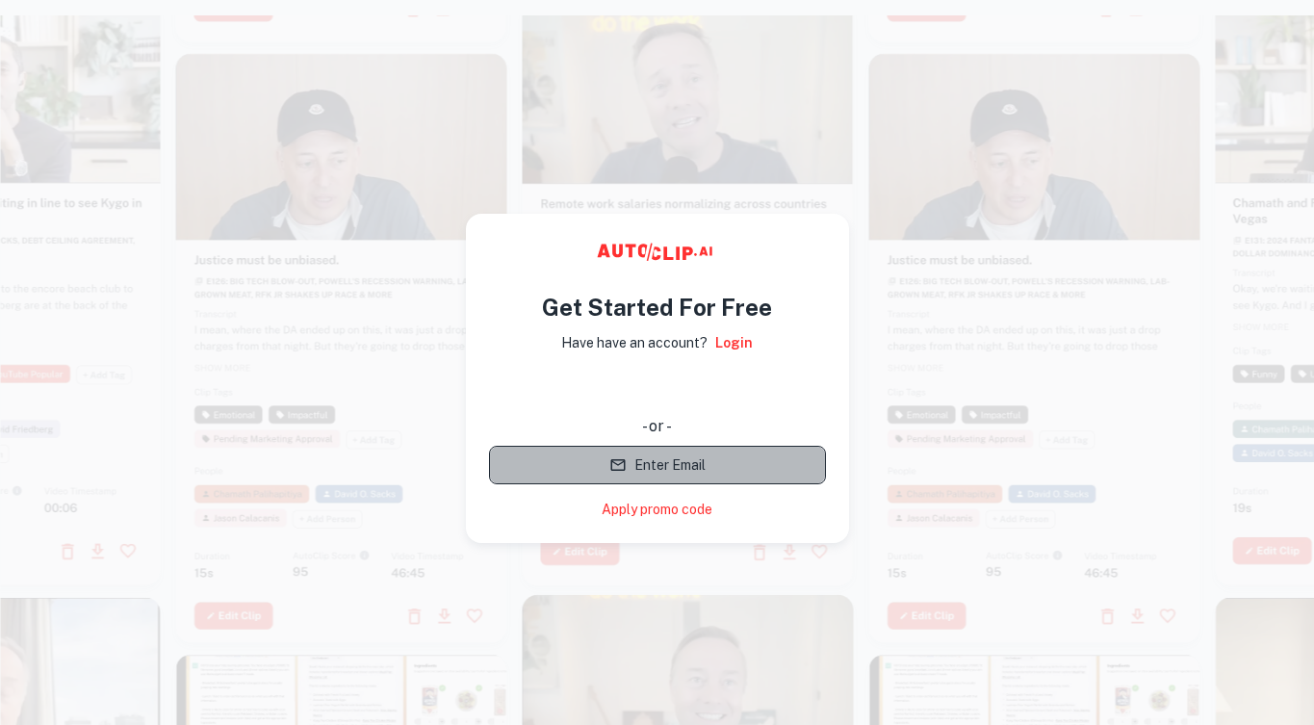
click at [731, 468] on button "Enter Email" at bounding box center [657, 465] width 337 height 39
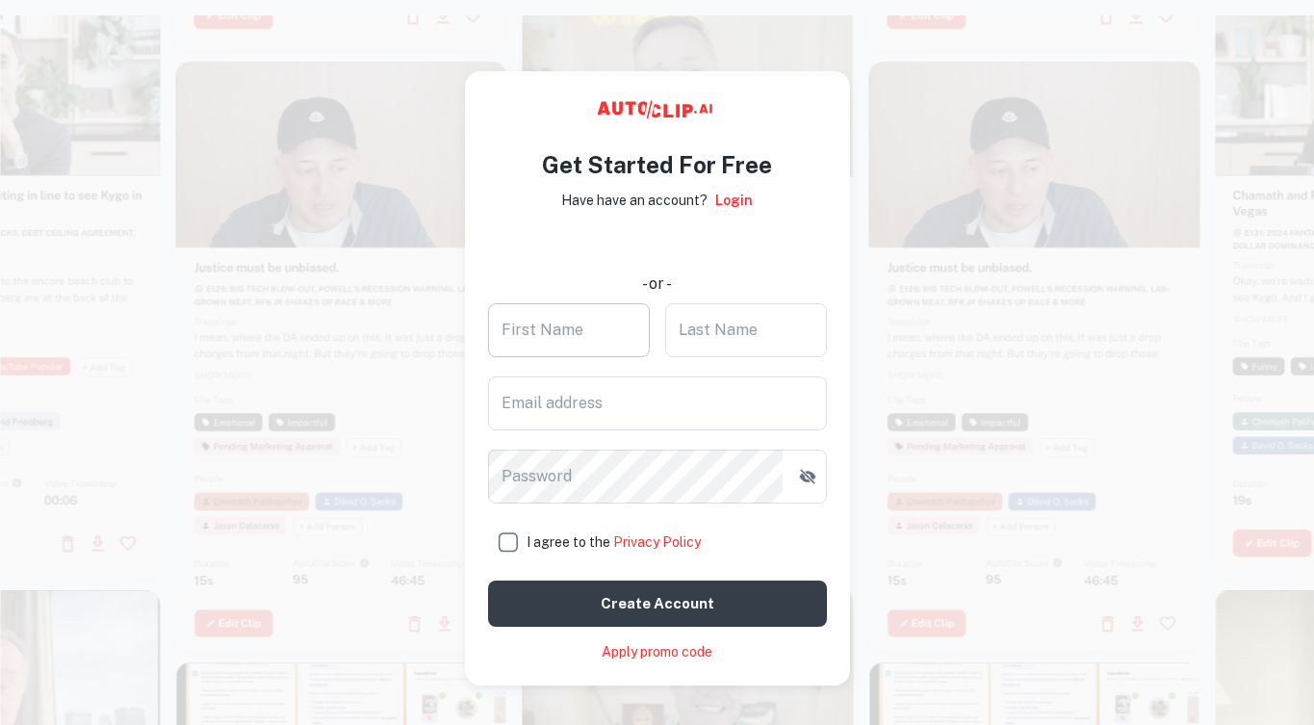
click at [611, 319] on input "First Name" at bounding box center [569, 330] width 162 height 54
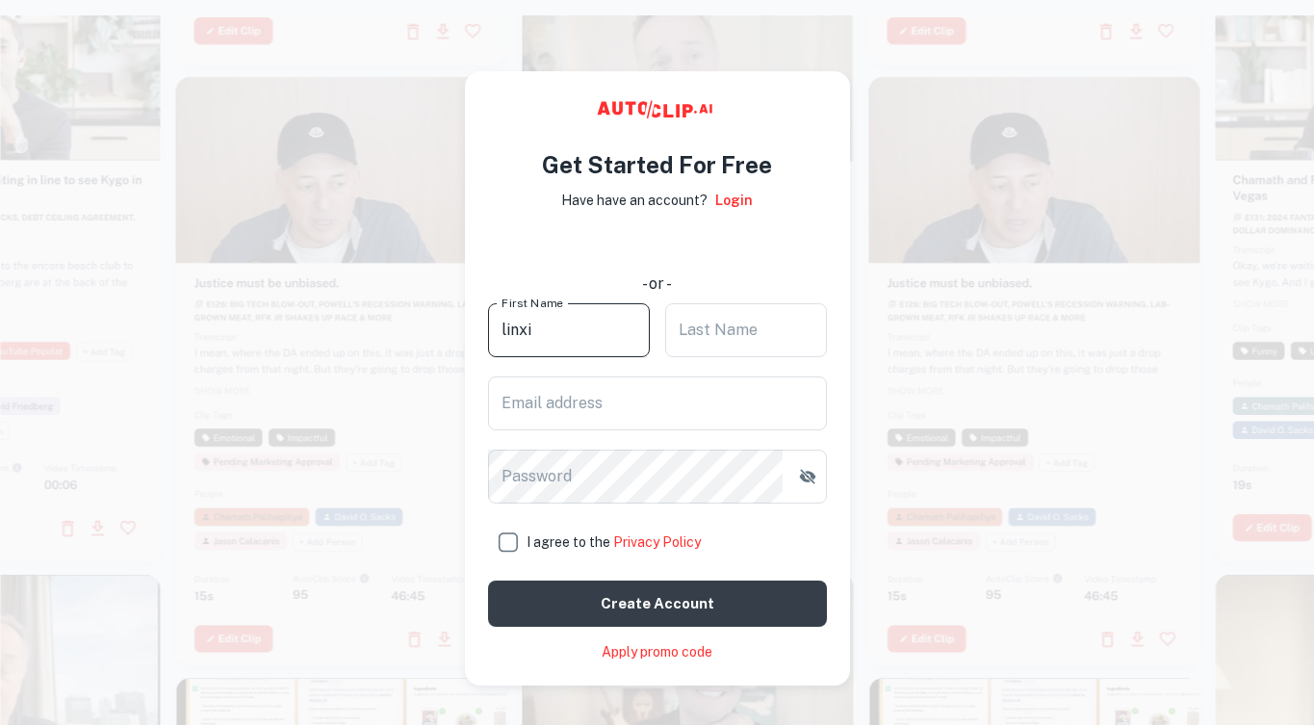
type input "linxi"
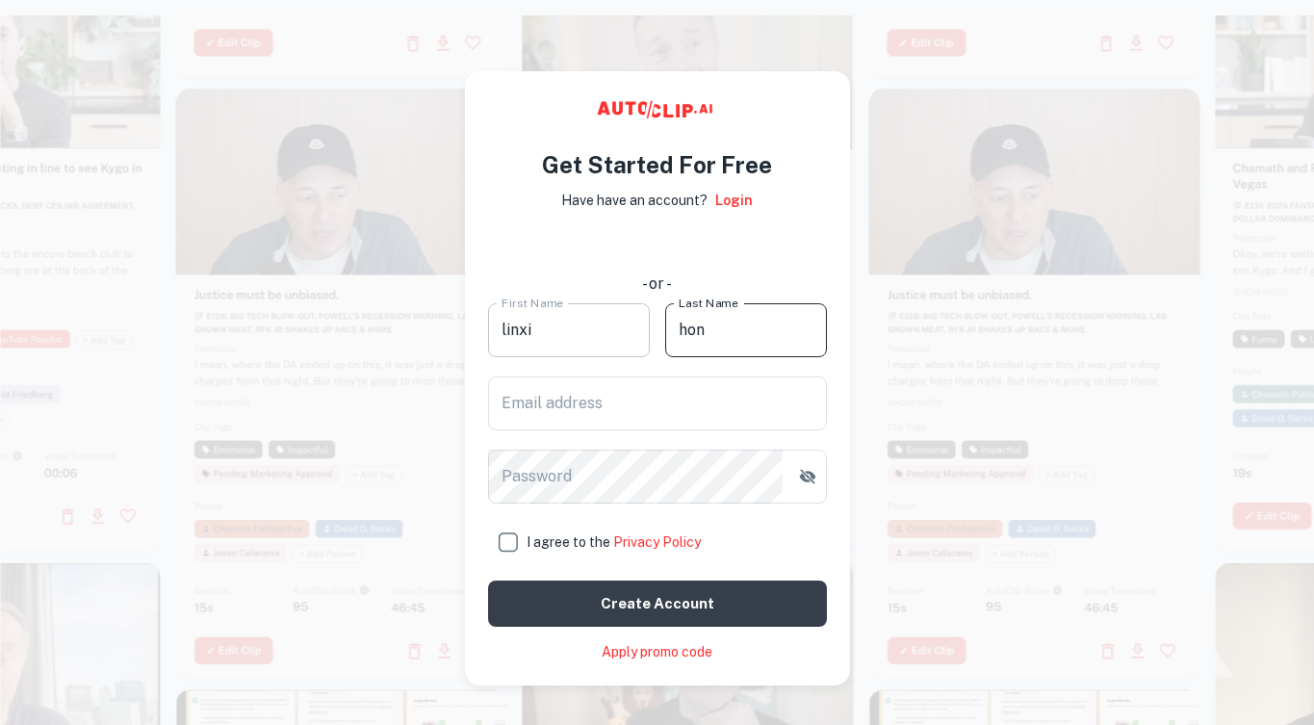
type input "hon"
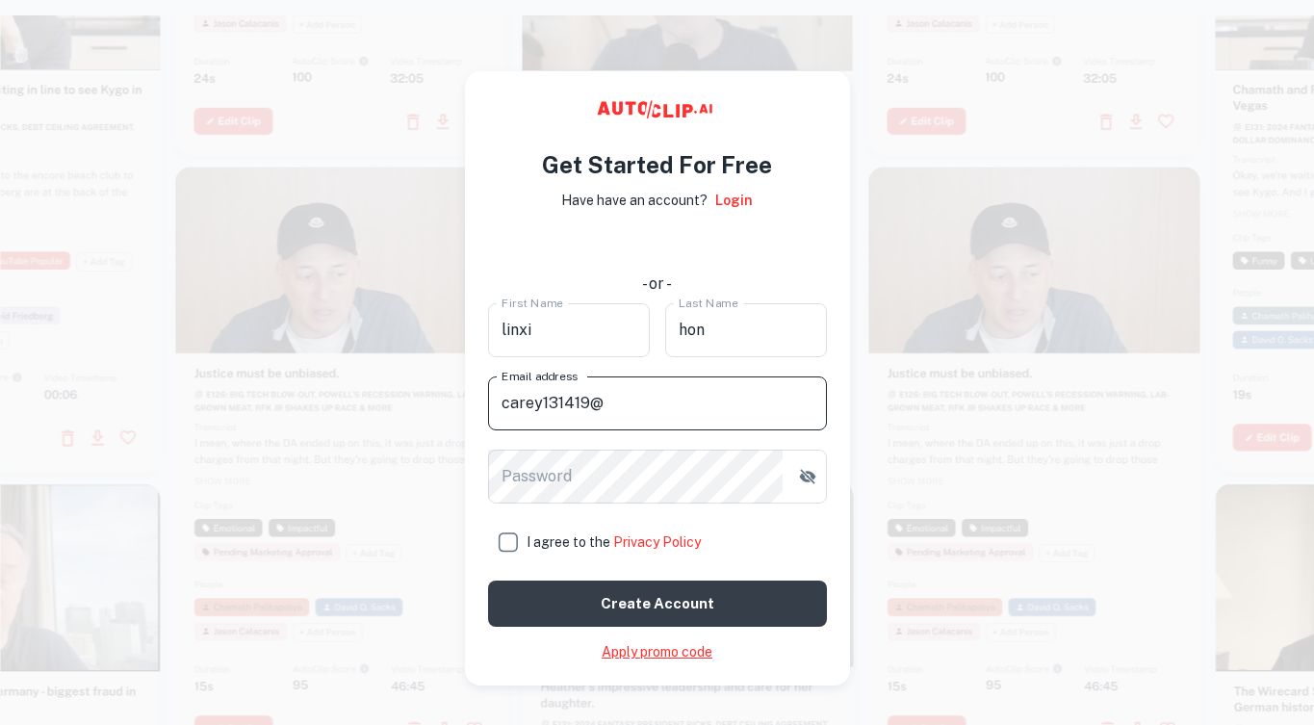
type input "carey131419@"
click at [602, 653] on link "Apply promo code" at bounding box center [657, 652] width 111 height 20
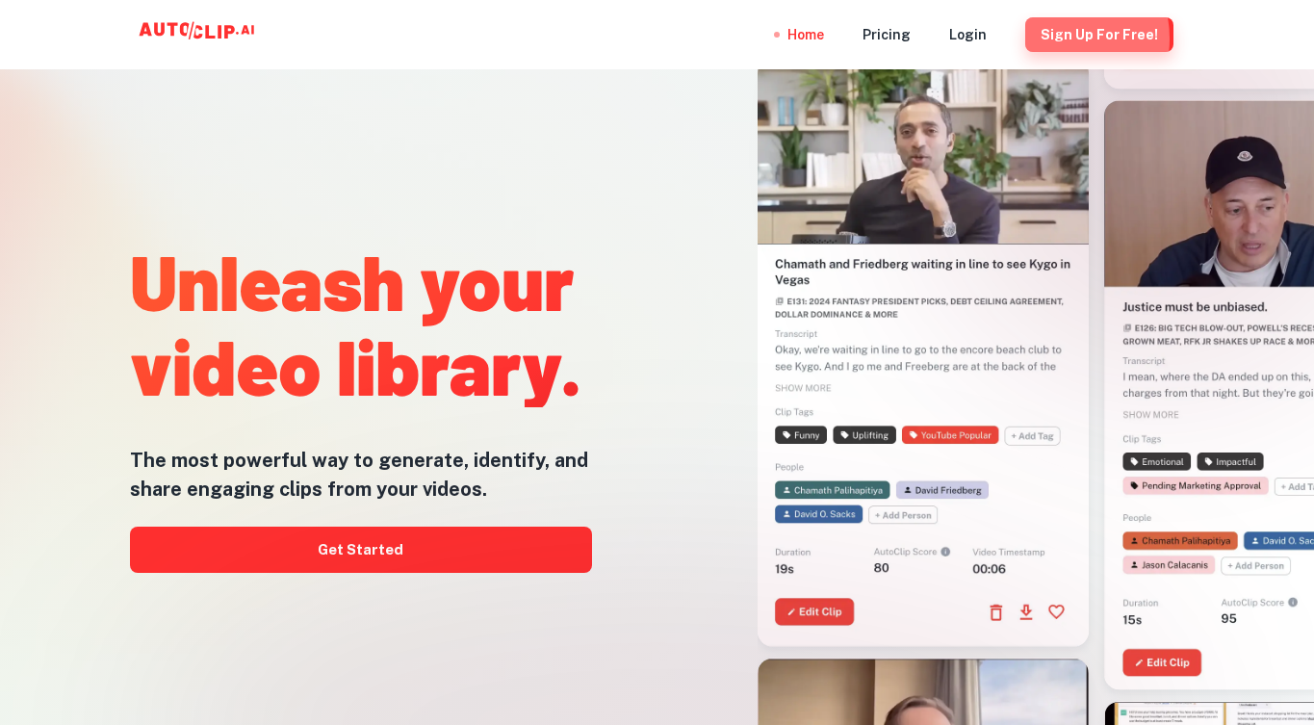
click at [1053, 39] on button "Sign Up for free!" at bounding box center [1099, 34] width 148 height 35
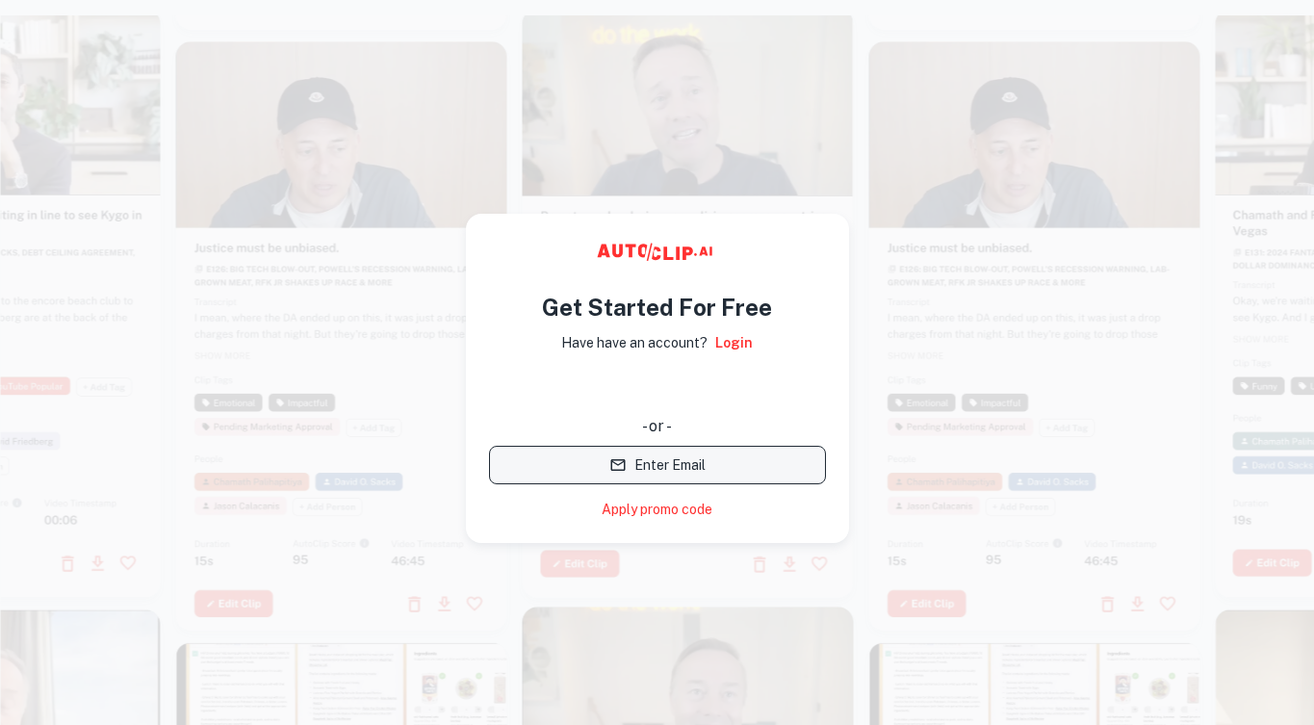
click at [711, 472] on button "Enter Email" at bounding box center [657, 465] width 337 height 39
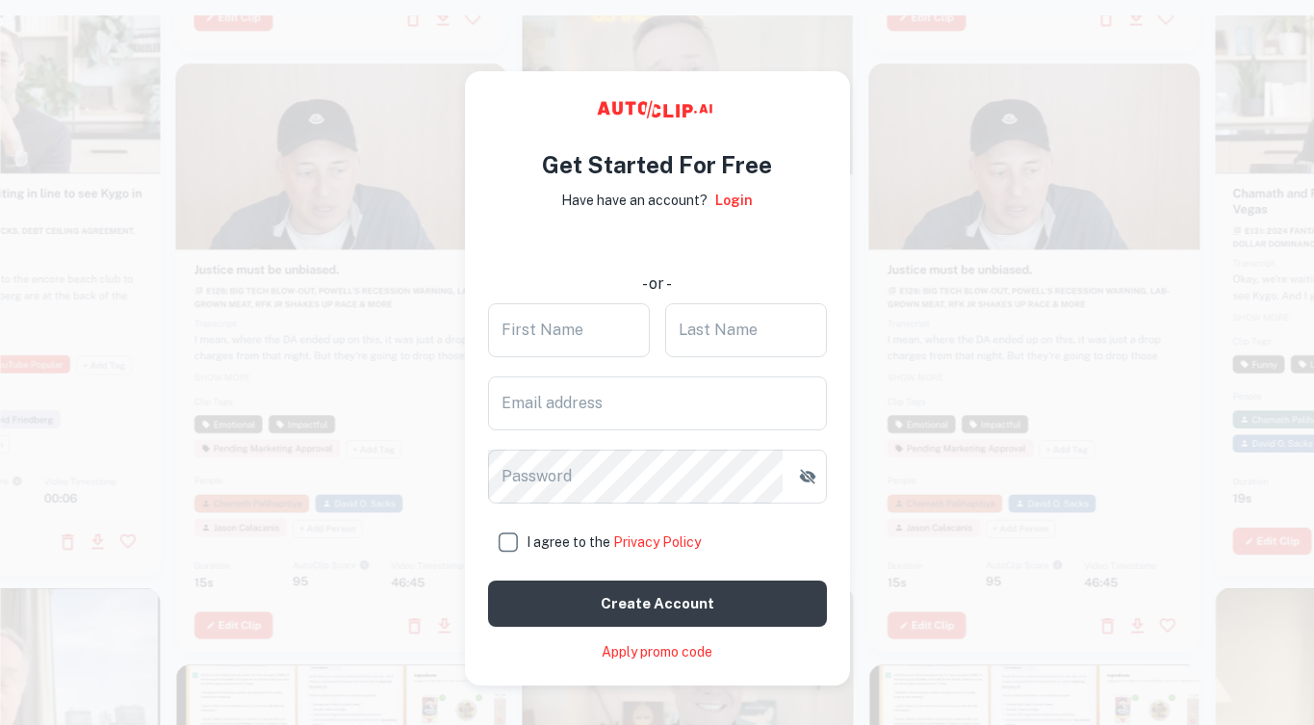
click at [505, 533] on input "I agree to the Privacy Policy" at bounding box center [507, 542] width 39 height 39
checkbox input "true"
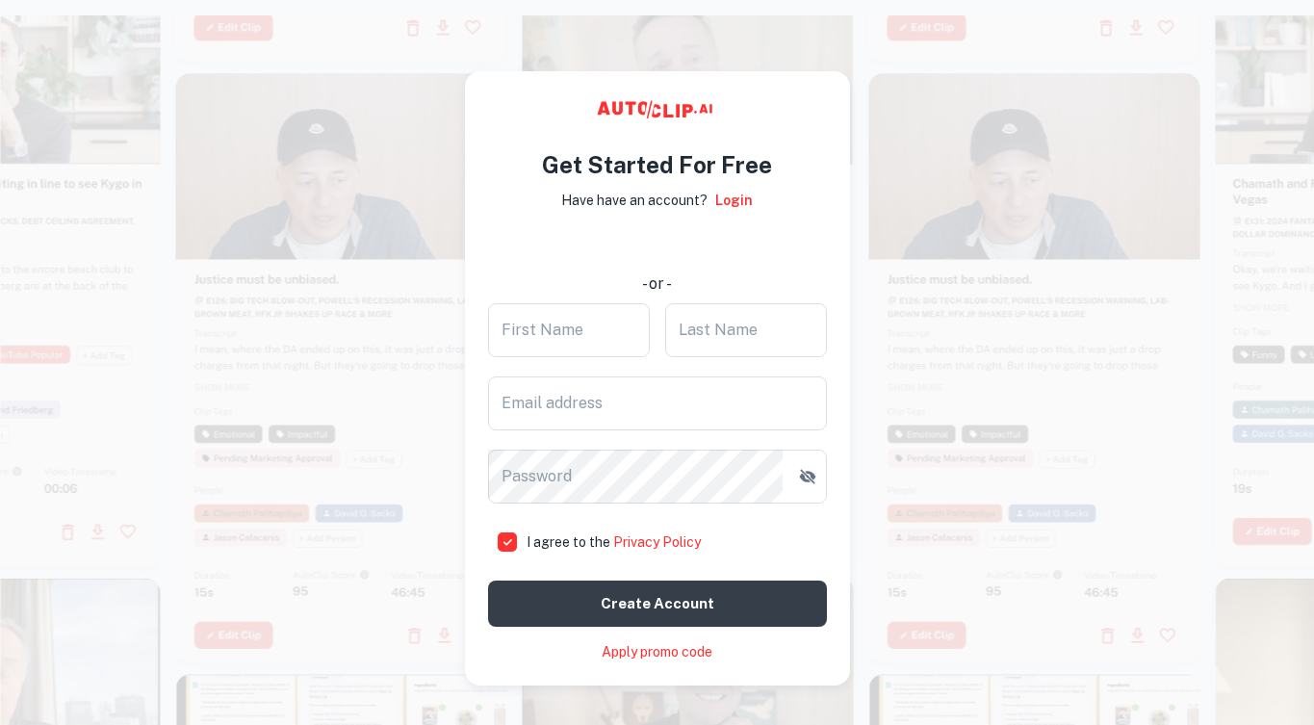
click at [625, 254] on div "使用 Google 账号登录。在新标签页中打开" at bounding box center [657, 245] width 337 height 42
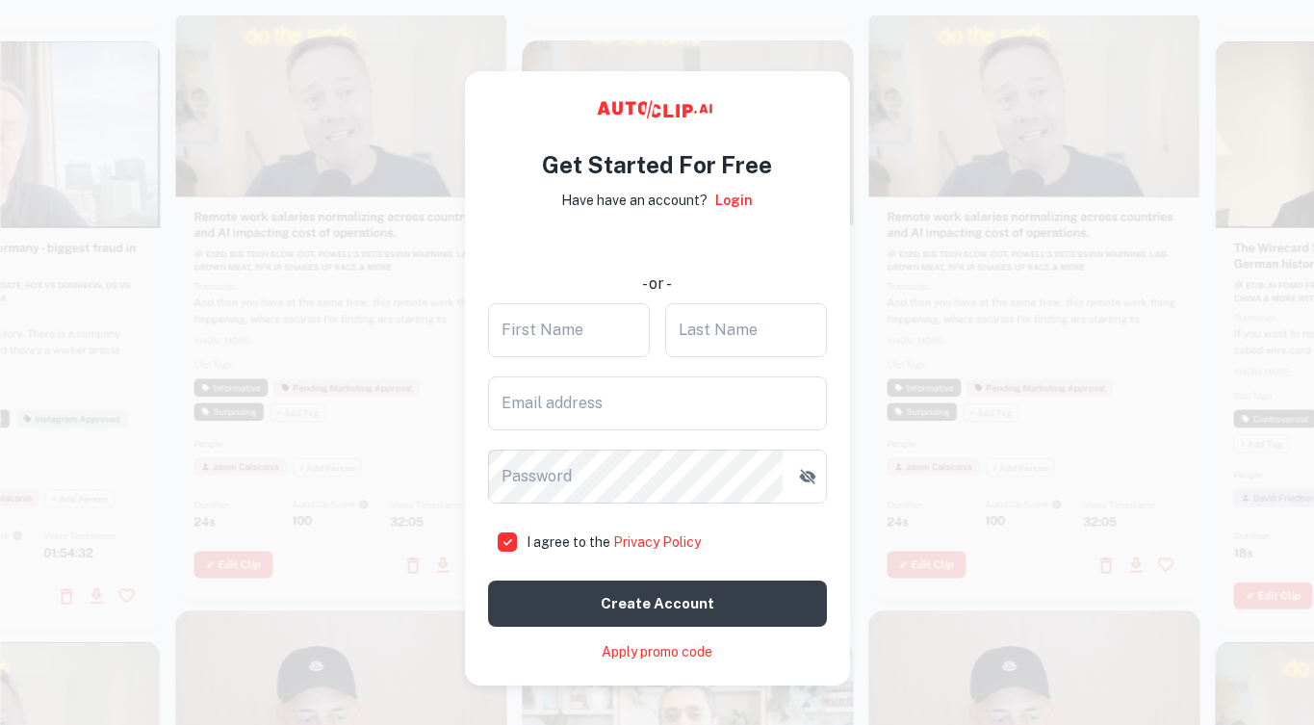
click at [652, 245] on div "使用 Google 账号登录。在新标签页中打开" at bounding box center [657, 245] width 337 height 42
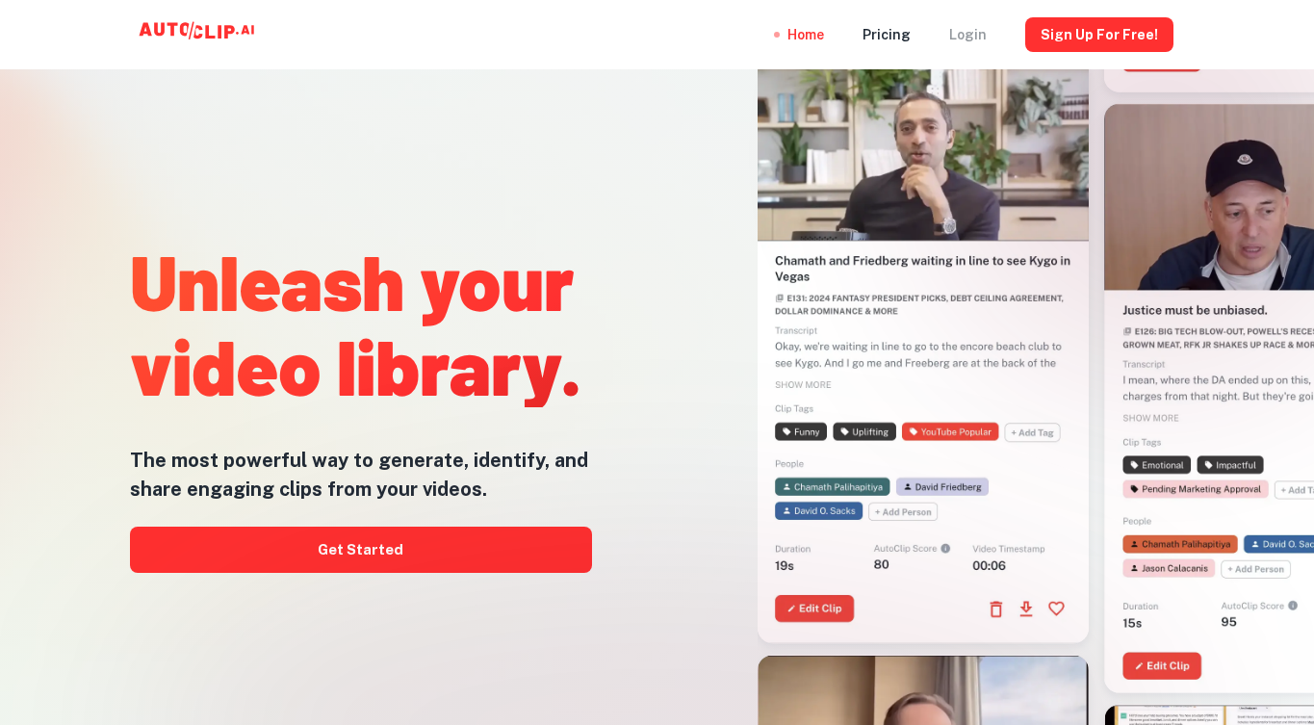
click at [978, 40] on div "Login" at bounding box center [968, 34] width 38 height 69
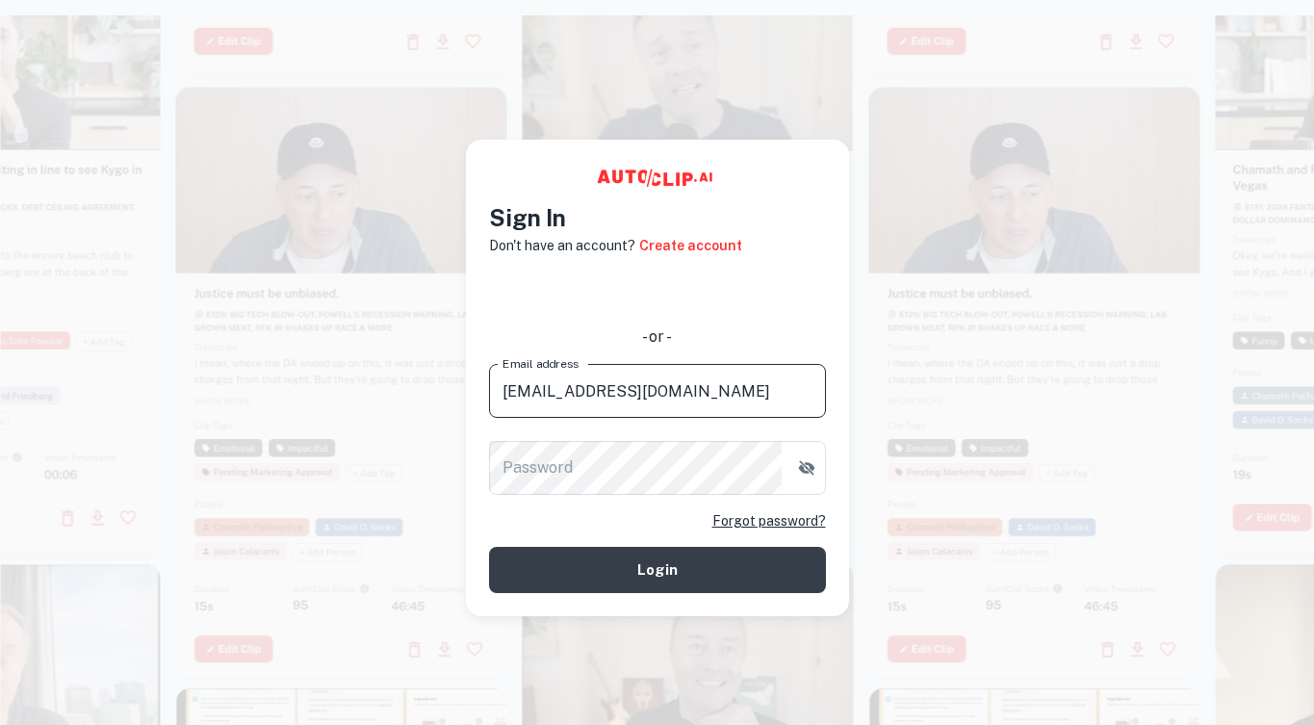
type input "carey131419@hotmail.com"
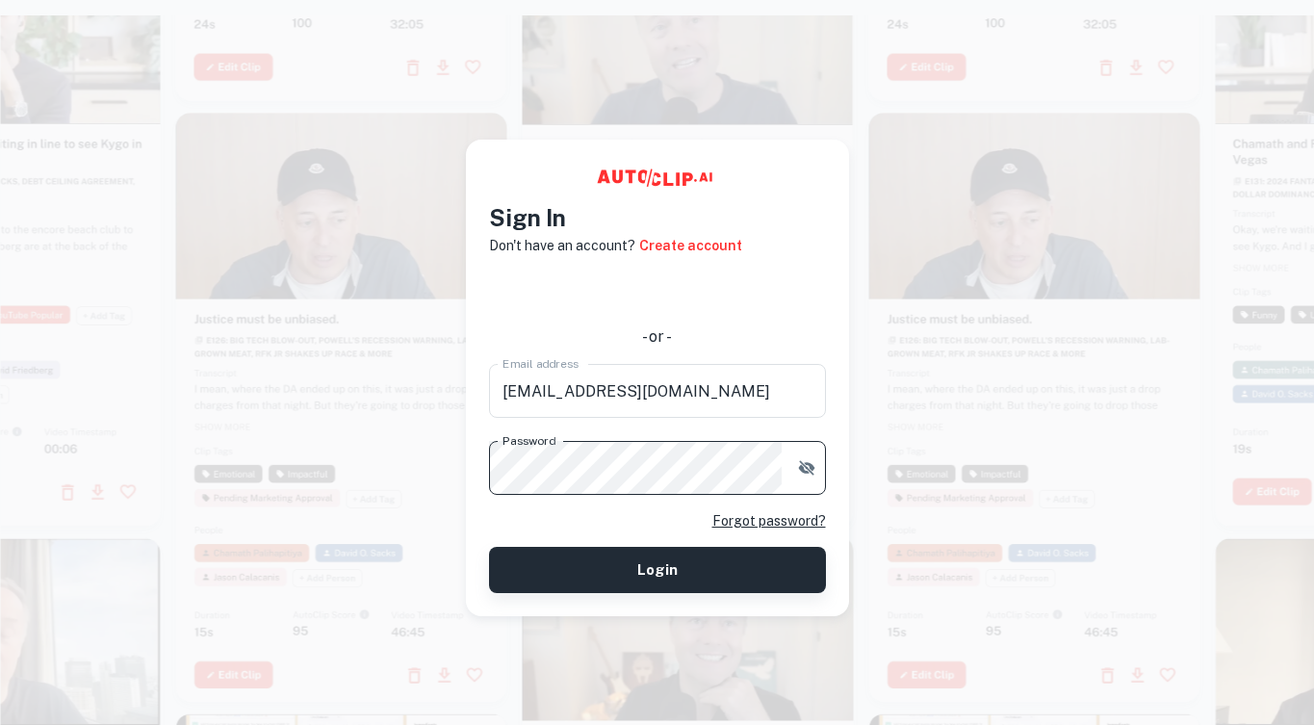
click at [629, 576] on button "Login" at bounding box center [657, 570] width 337 height 46
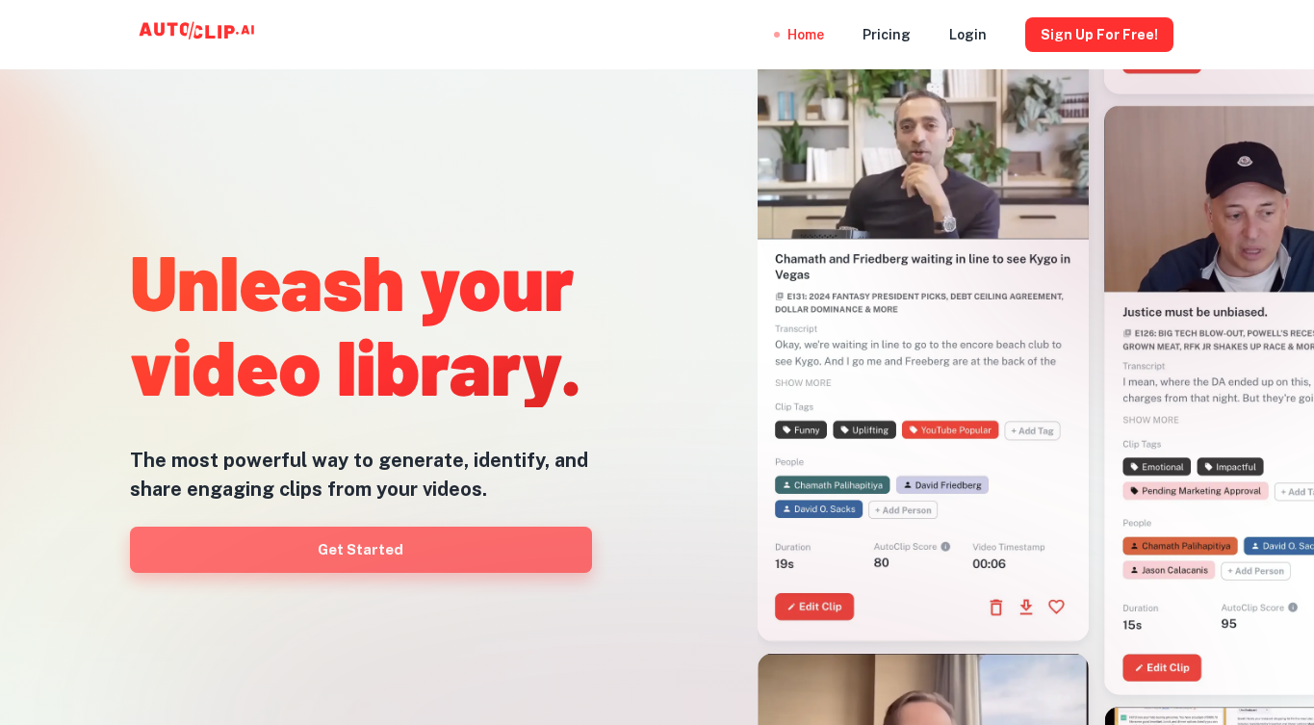
click at [505, 534] on link "Get Started" at bounding box center [361, 550] width 462 height 46
